Goal: Transaction & Acquisition: Purchase product/service

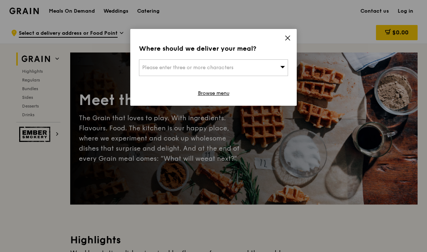
click at [264, 75] on div "Please enter three or more characters" at bounding box center [213, 67] width 149 height 17
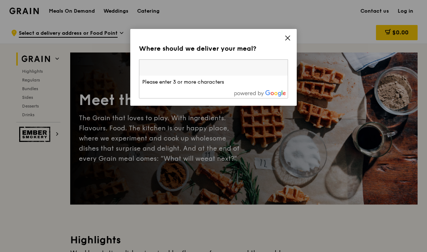
click at [260, 68] on input "search" at bounding box center [213, 68] width 149 height 16
click at [290, 38] on icon at bounding box center [288, 38] width 7 height 7
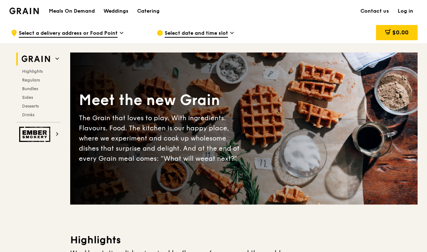
click at [149, 10] on div "Catering" at bounding box center [148, 11] width 22 height 22
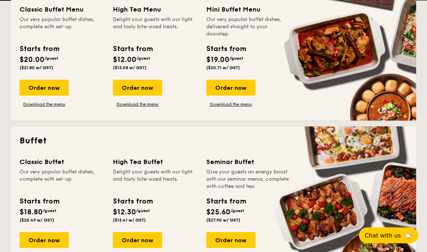
scroll to position [243, 0]
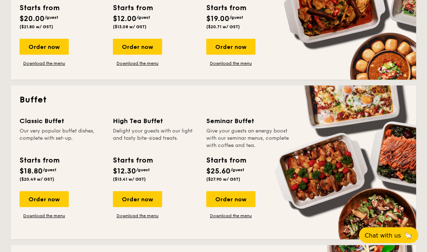
click at [140, 217] on link "Download the menu" at bounding box center [137, 216] width 49 height 6
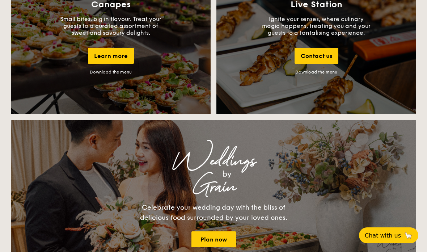
scroll to position [843, 0]
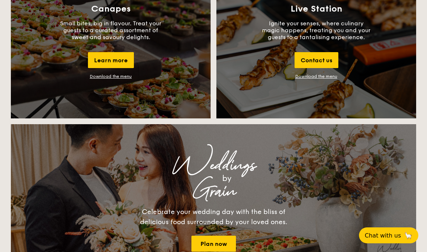
click at [319, 76] on link "Download the menu" at bounding box center [317, 76] width 42 height 5
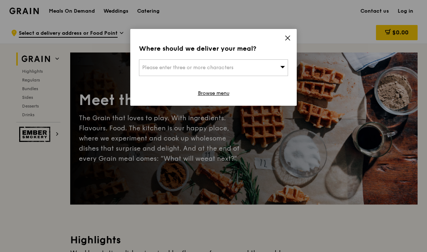
click at [283, 69] on icon at bounding box center [282, 66] width 5 height 5
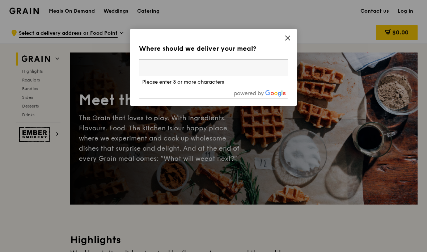
click at [288, 40] on icon at bounding box center [288, 38] width 7 height 7
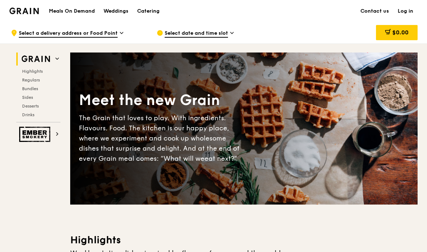
click at [146, 7] on div "Catering" at bounding box center [148, 11] width 22 height 22
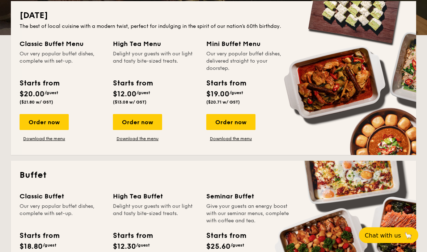
scroll to position [168, 0]
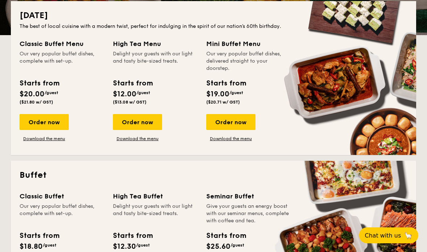
click at [131, 141] on link "Download the menu" at bounding box center [137, 139] width 49 height 6
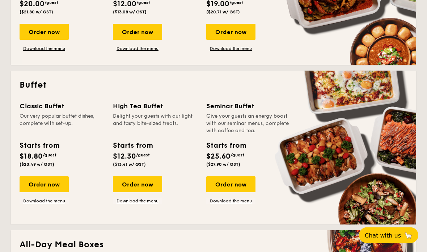
scroll to position [275, 0]
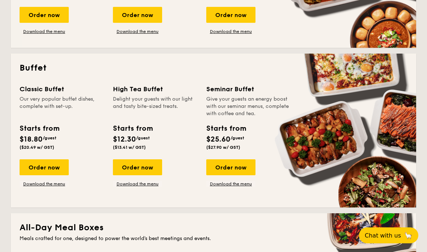
click at [137, 170] on div "Order now" at bounding box center [137, 167] width 49 height 16
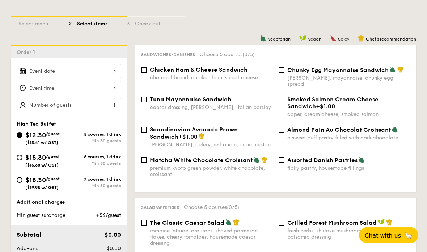
scroll to position [160, 0]
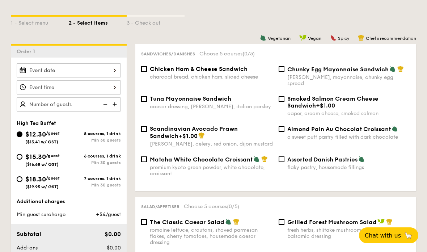
click at [109, 72] on div at bounding box center [69, 70] width 104 height 14
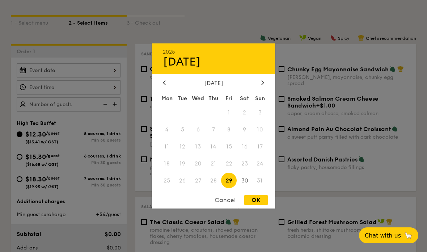
click at [259, 188] on span "31" at bounding box center [260, 181] width 16 height 16
click at [261, 188] on span "31" at bounding box center [260, 181] width 16 height 16
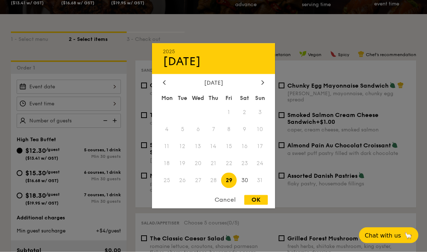
scroll to position [143, 0]
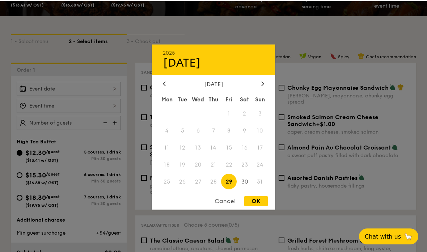
click at [262, 177] on span "31" at bounding box center [260, 181] width 16 height 16
click at [260, 184] on span "31" at bounding box center [260, 181] width 16 height 16
click at [264, 183] on span "31" at bounding box center [260, 181] width 16 height 16
click at [264, 187] on span "31" at bounding box center [260, 181] width 16 height 16
click at [226, 205] on div "Cancel" at bounding box center [225, 200] width 35 height 10
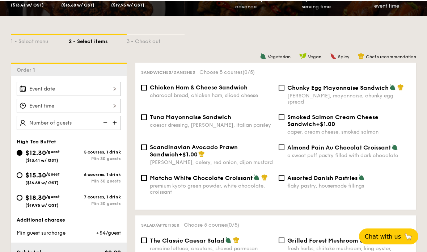
scroll to position [142, 0]
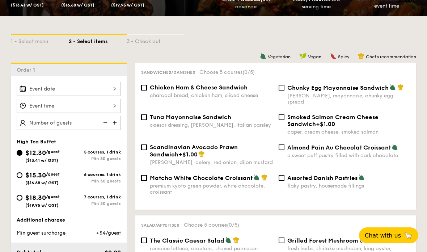
click at [34, 95] on div at bounding box center [69, 89] width 104 height 14
